Goal: Task Accomplishment & Management: Complete application form

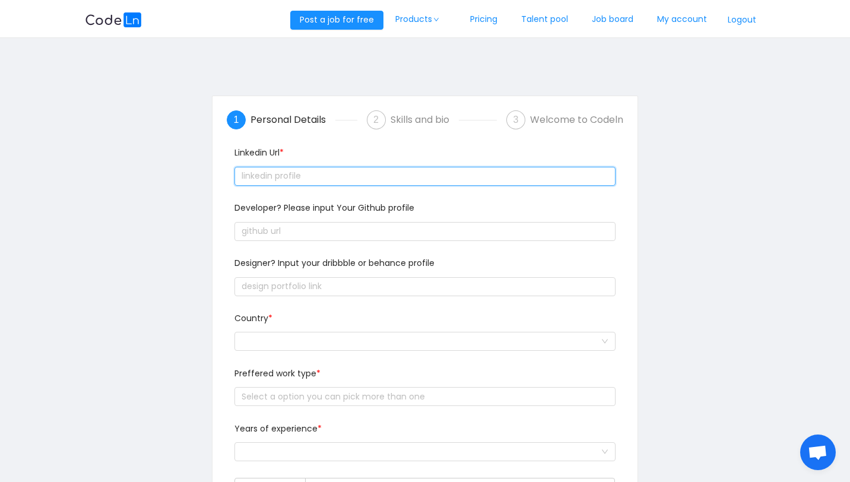
click at [326, 172] on input "text" at bounding box center [424, 176] width 380 height 19
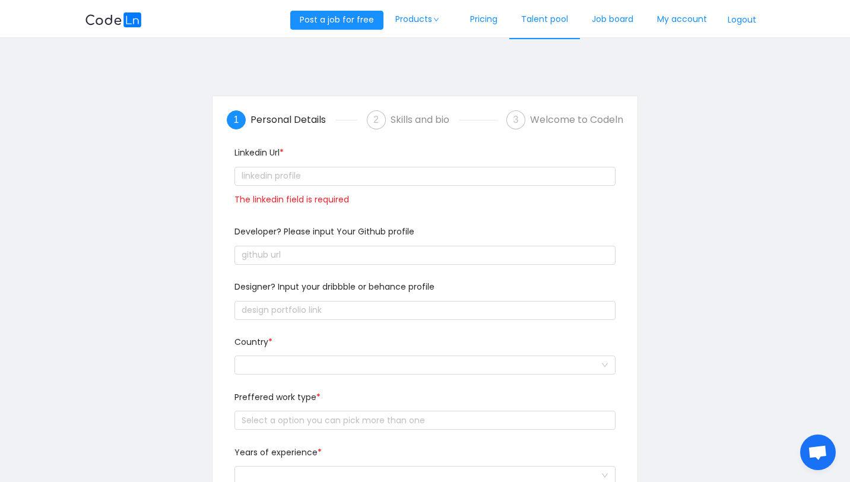
click at [559, 8] on link "Talent pool" at bounding box center [544, 19] width 71 height 39
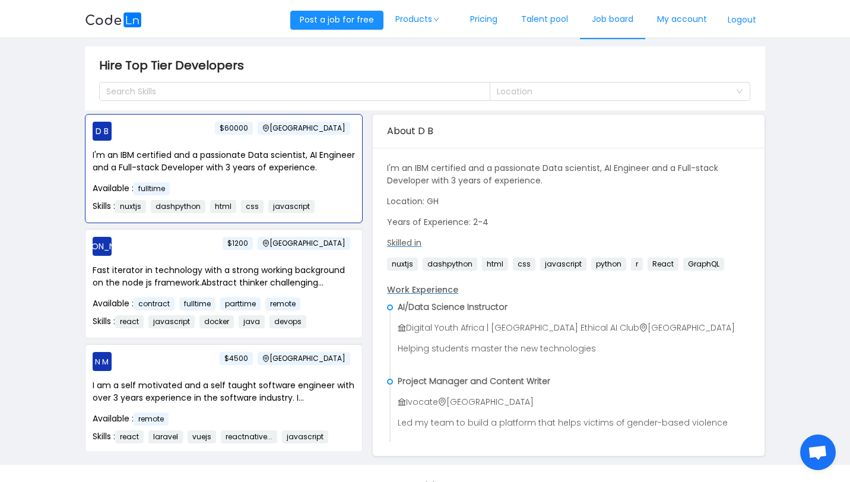
click at [607, 14] on link "Job board" at bounding box center [612, 19] width 65 height 39
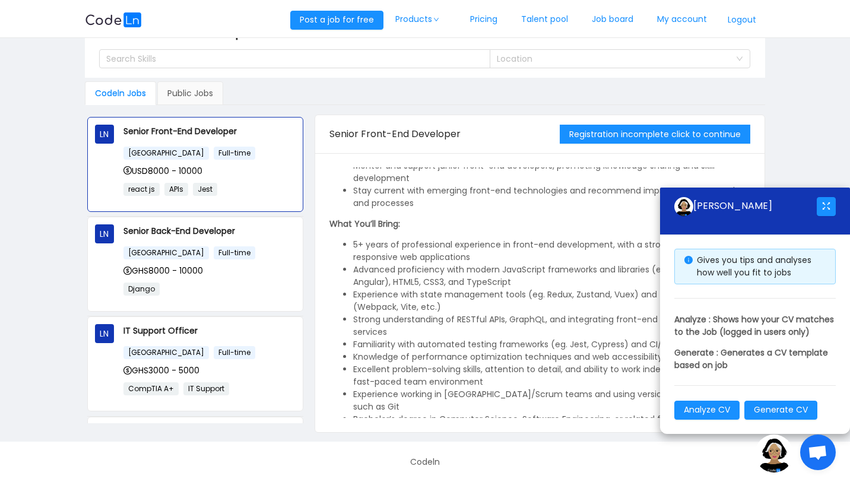
scroll to position [266, 0]
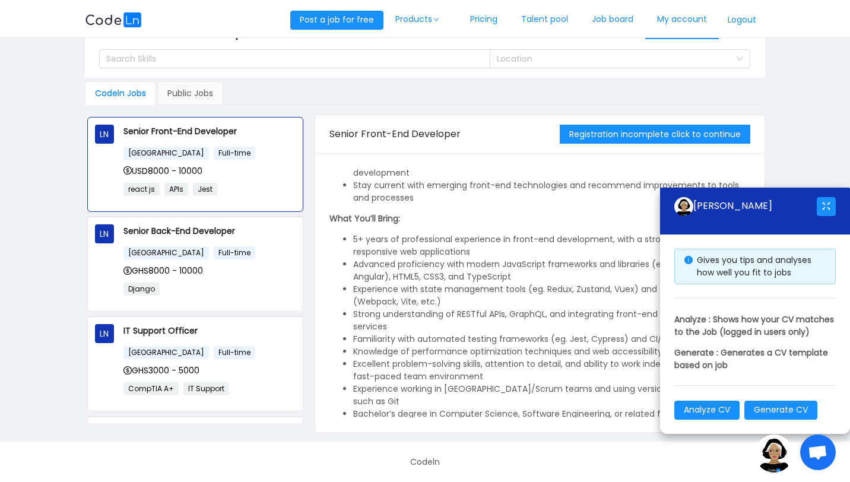
click at [691, 21] on link "My account" at bounding box center [682, 19] width 74 height 39
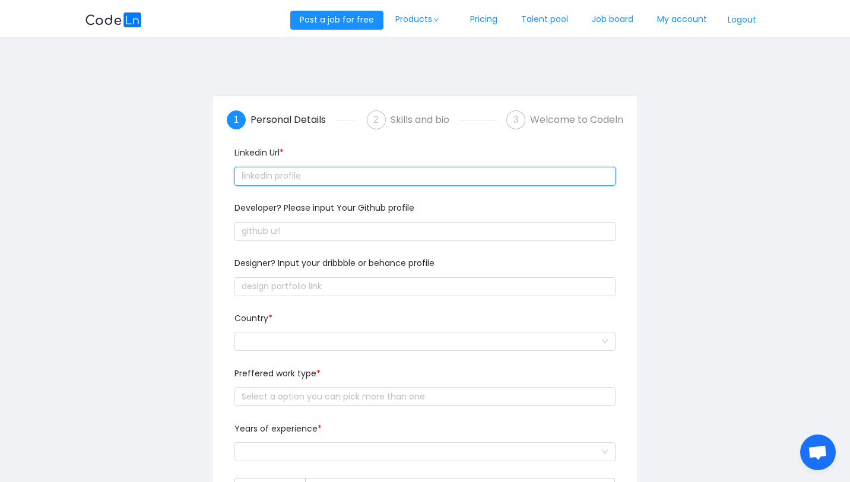
click at [401, 179] on input "text" at bounding box center [424, 176] width 380 height 19
